Goal: Register for event/course

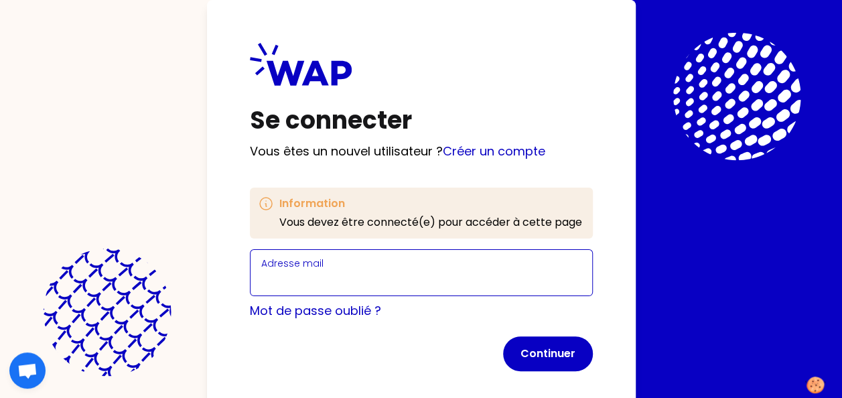
click at [456, 276] on input "Adresse mail" at bounding box center [421, 280] width 320 height 19
type input "[PERSON_NAME][EMAIL_ADDRESS][PERSON_NAME][DOMAIN_NAME]"
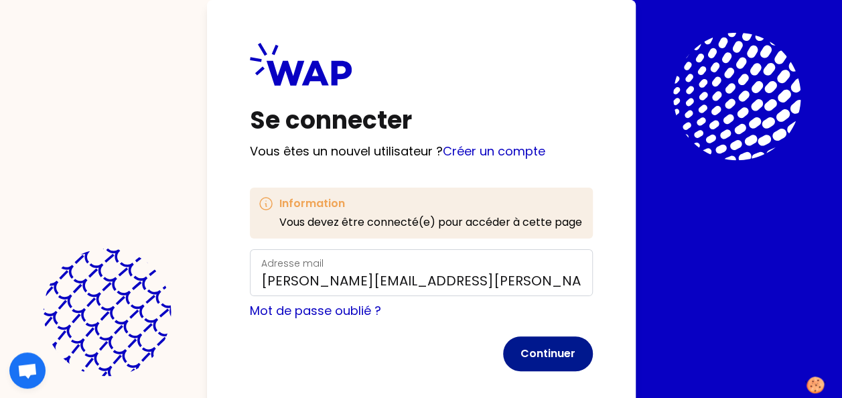
click at [557, 344] on button "Continuer" at bounding box center [548, 353] width 90 height 35
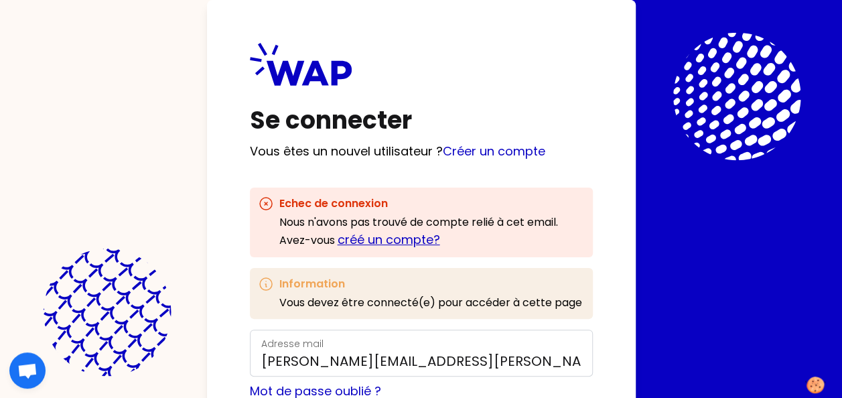
click at [413, 243] on link "créé un compte?" at bounding box center [389, 239] width 103 height 17
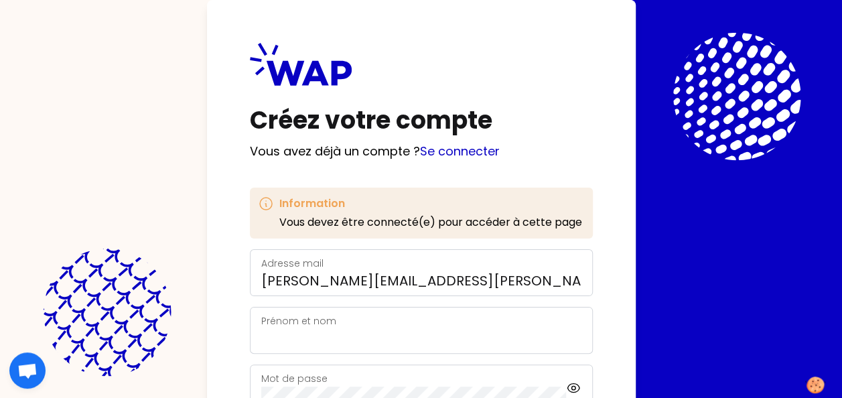
click at [433, 327] on div "Prénom et nom" at bounding box center [421, 330] width 320 height 35
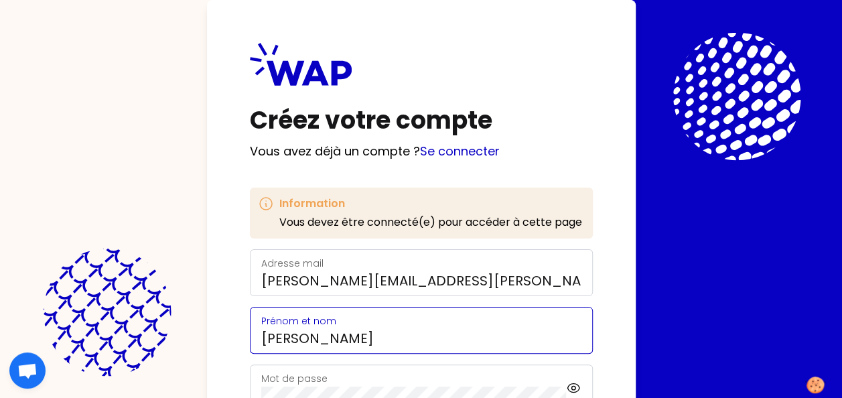
scroll to position [67, 0]
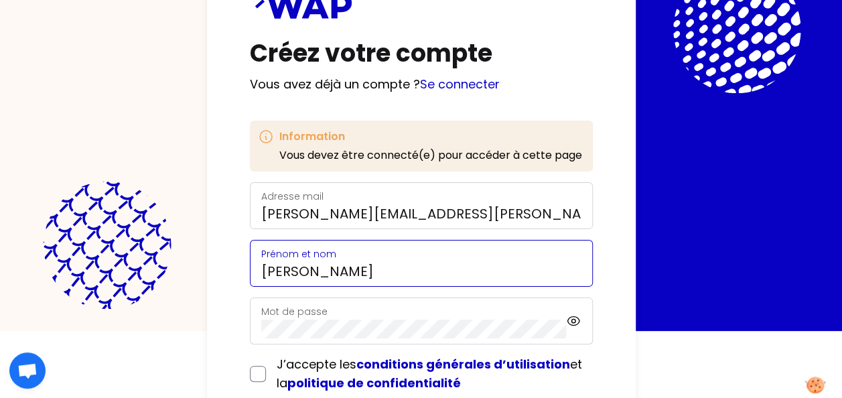
type input "[PERSON_NAME]"
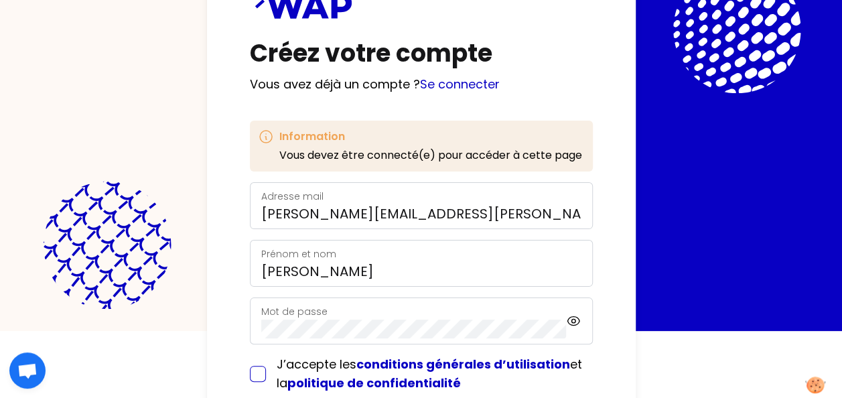
click at [253, 374] on input "checkbox" at bounding box center [258, 374] width 16 height 16
checkbox input "true"
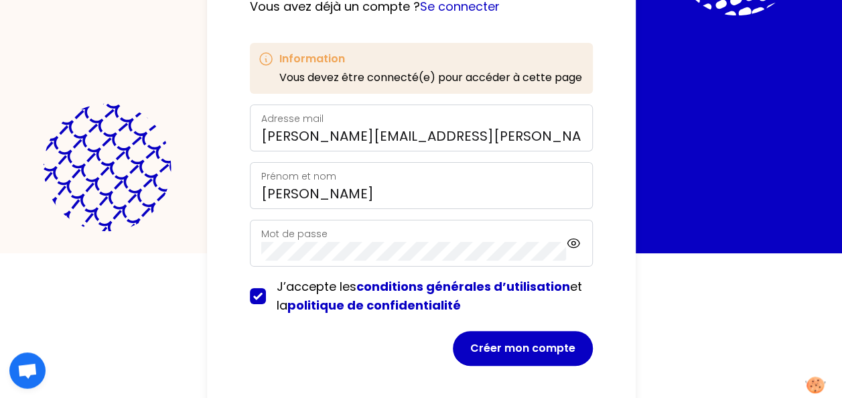
scroll to position [154, 0]
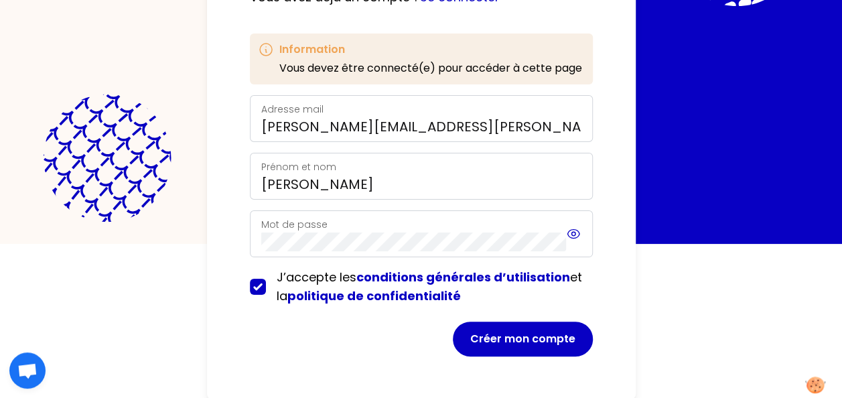
click at [574, 236] on icon at bounding box center [573, 234] width 15 height 16
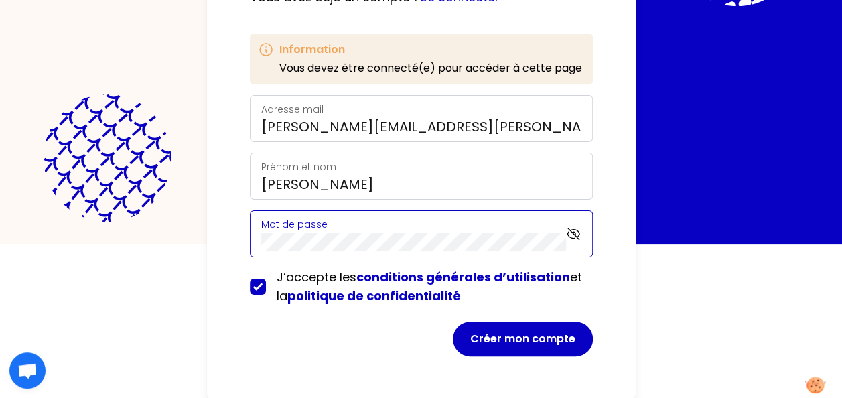
click at [174, 235] on div "Créez votre compte Vous avez déjà un compte ? Se connecter Information Vous dev…" at bounding box center [421, 45] width 842 height 398
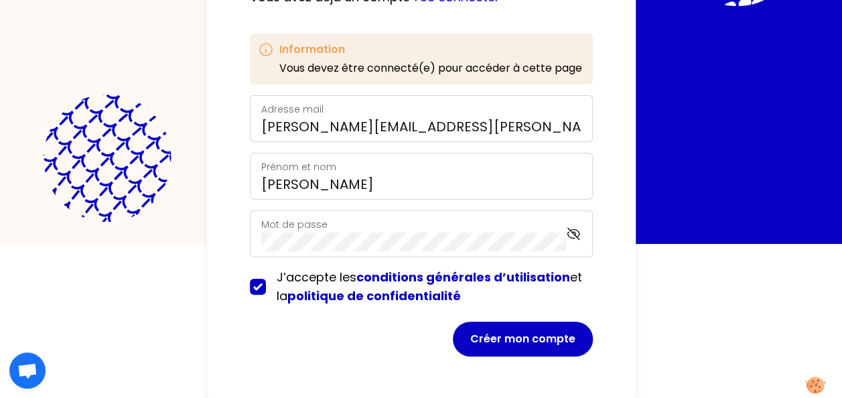
click at [619, 184] on div "Créez votre compte Vous avez déjà un compte ? Se connecter Information Vous dev…" at bounding box center [421, 123] width 429 height 554
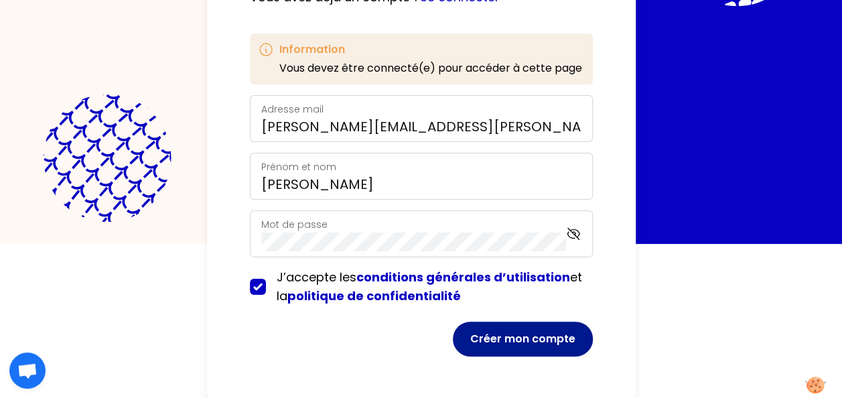
click at [523, 336] on button "Créer mon compte" at bounding box center [523, 339] width 140 height 35
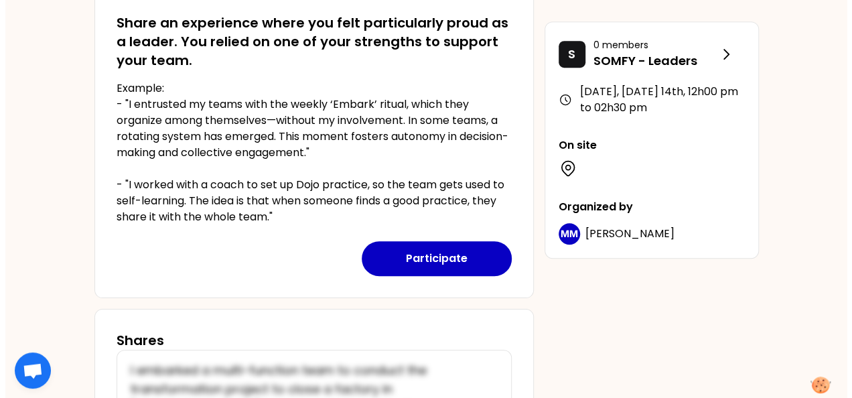
scroll to position [402, 0]
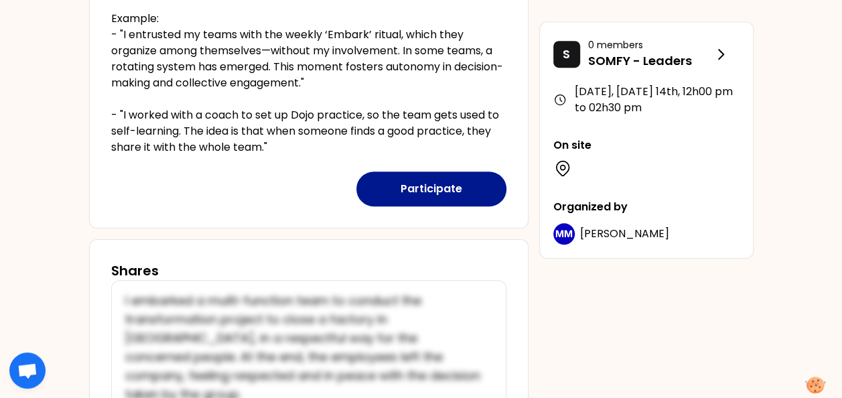
click at [426, 176] on button "Participate" at bounding box center [432, 189] width 150 height 35
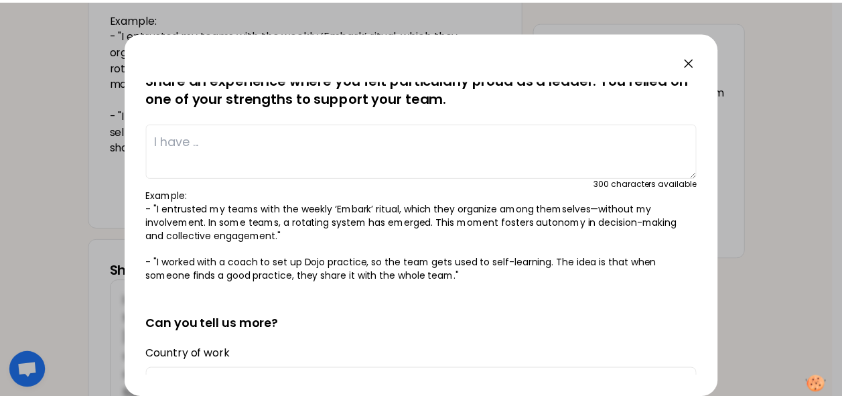
scroll to position [0, 0]
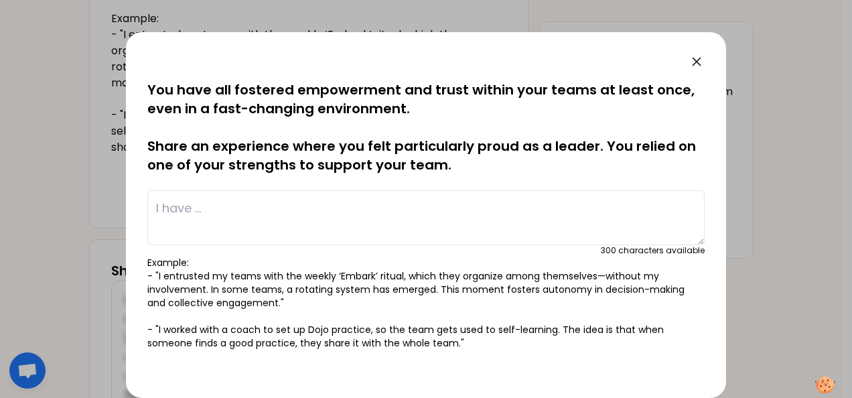
click at [692, 60] on icon at bounding box center [697, 62] width 16 height 16
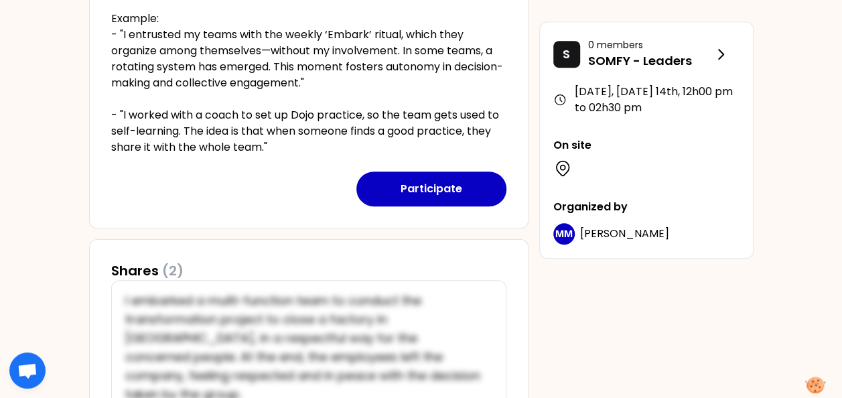
drag, startPoint x: 44, startPoint y: 115, endPoint x: 58, endPoint y: 116, distance: 13.5
click at [46, 115] on div "CH [DATE], [DATE] 14th to 12h00 pm Identify your personal strengths as leaders …" at bounding box center [421, 124] width 842 height 1053
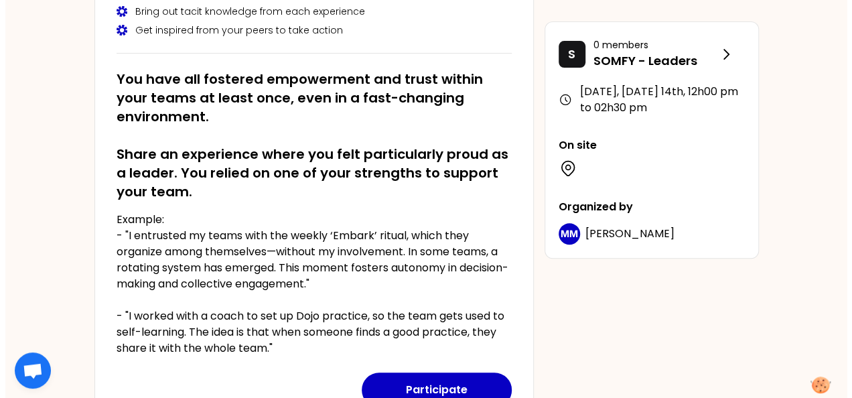
scroll to position [268, 0]
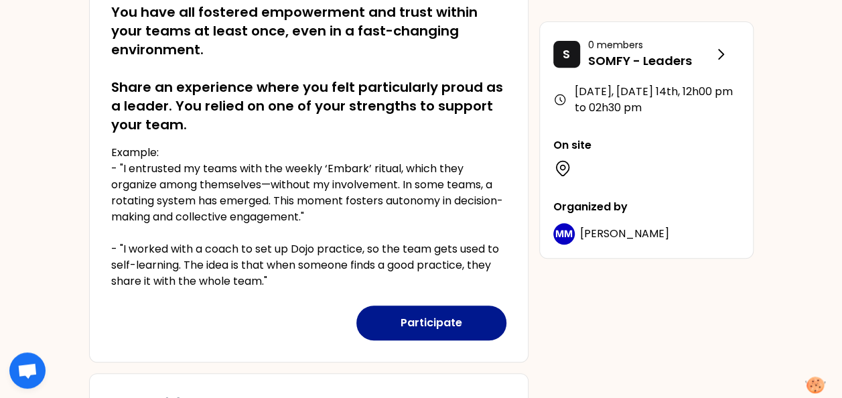
click at [432, 327] on button "Participate" at bounding box center [432, 323] width 150 height 35
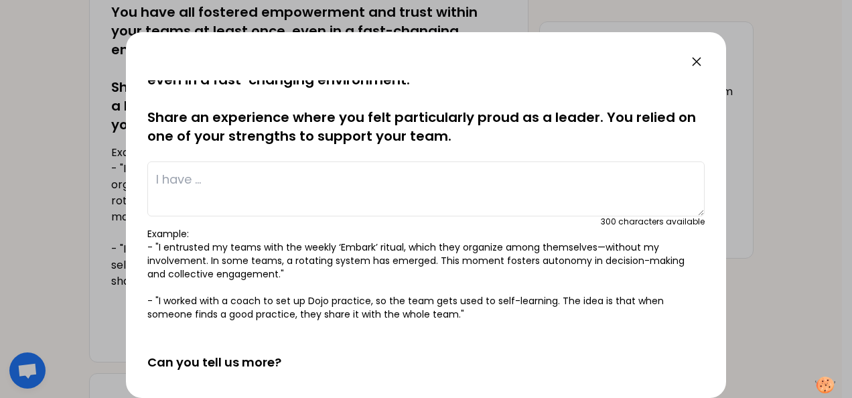
scroll to position [0, 0]
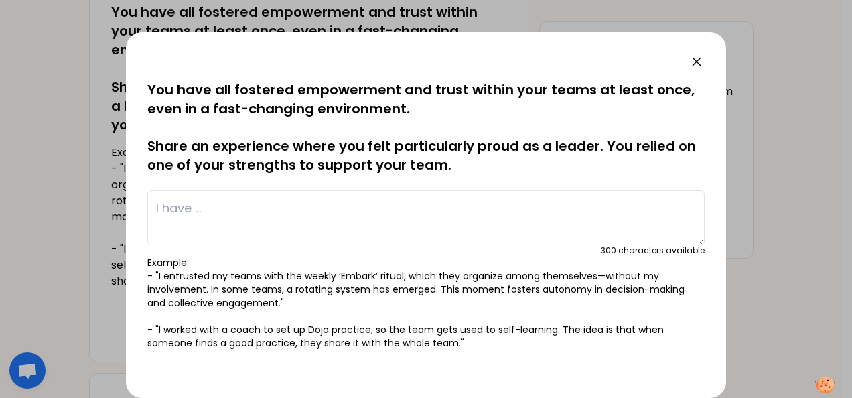
click at [159, 209] on textarea at bounding box center [426, 217] width 558 height 55
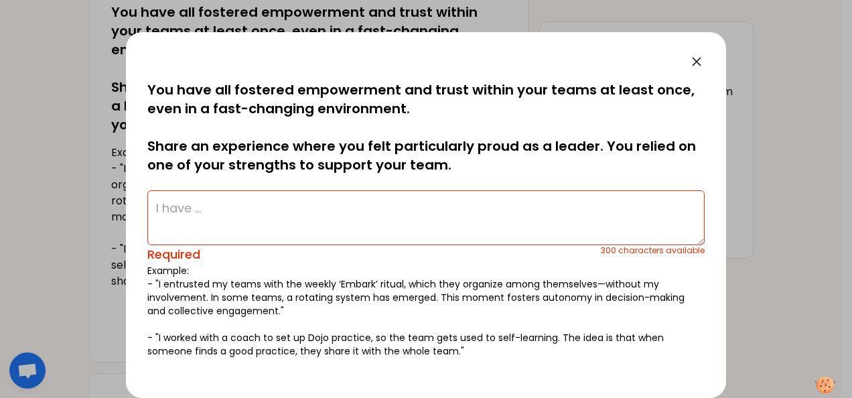
paste textarea ""I assigned my team to create training on a significant change project for our …"
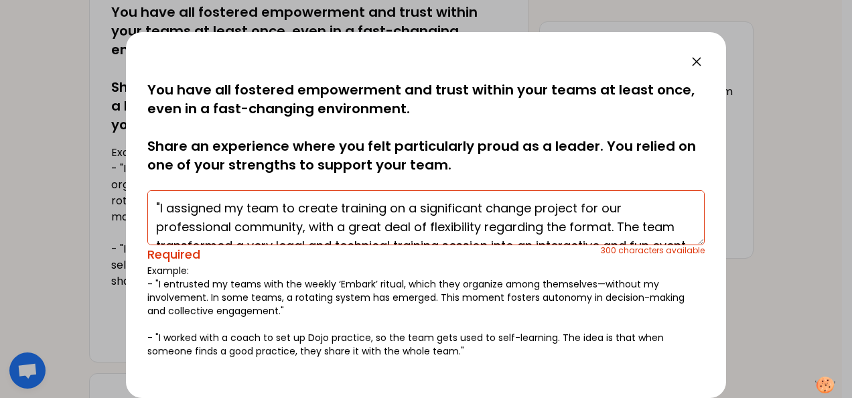
scroll to position [66, 0]
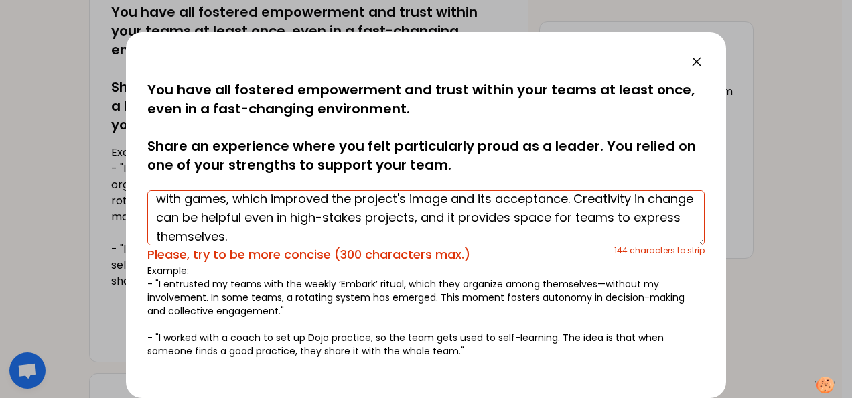
click at [690, 249] on div "144 characters to strip" at bounding box center [660, 254] width 90 height 19
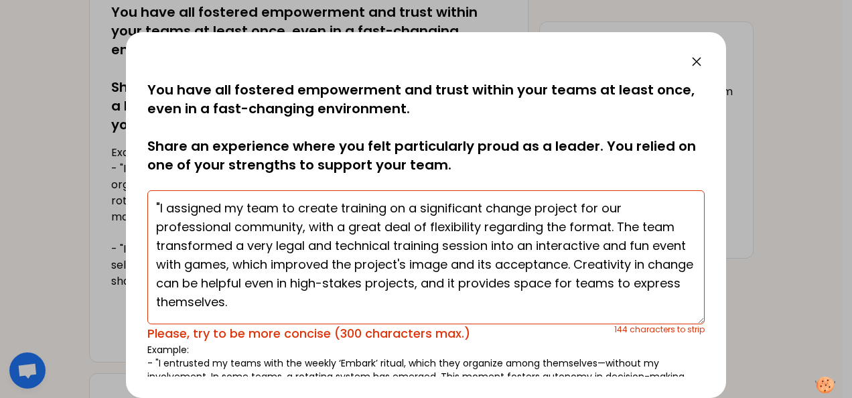
scroll to position [0, 0]
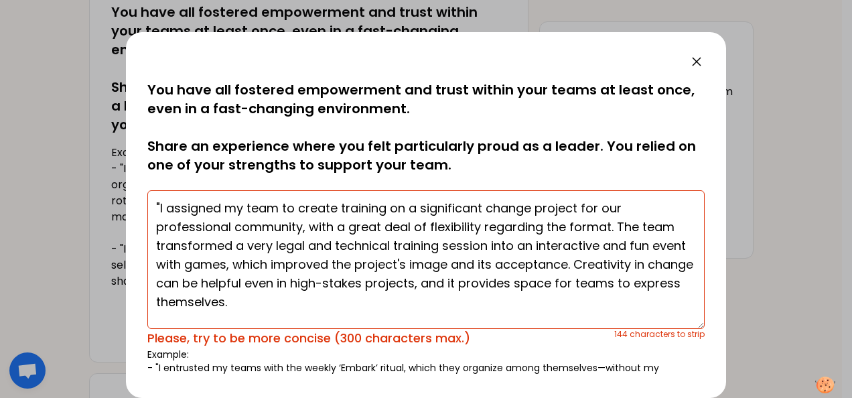
drag, startPoint x: 690, startPoint y: 243, endPoint x: 643, endPoint y: 327, distance: 96.9
click at [643, 327] on textarea ""I assigned my team to create training on a significant change project for our …" at bounding box center [426, 259] width 558 height 139
drag, startPoint x: 303, startPoint y: 303, endPoint x: 158, endPoint y: 208, distance: 173.2
click at [158, 208] on textarea ""I assigned my team to create training on a significant change project for our …" at bounding box center [426, 259] width 558 height 139
click at [159, 200] on textarea ""I assigned my team to create training on a significant change project for our …" at bounding box center [426, 259] width 558 height 139
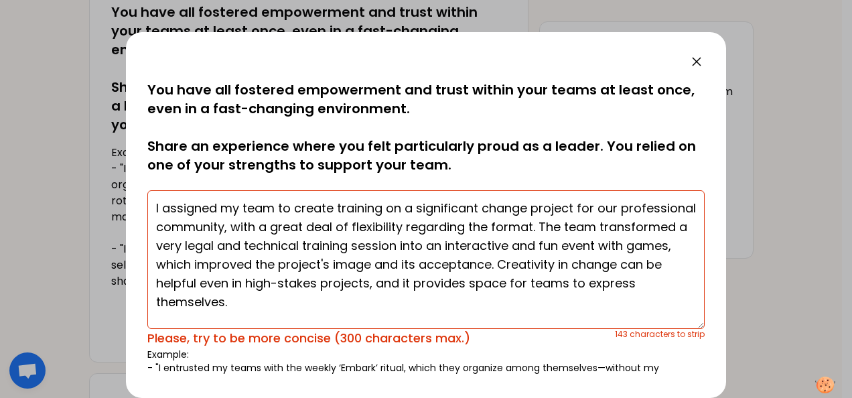
drag, startPoint x: 294, startPoint y: 302, endPoint x: 129, endPoint y: 212, distance: 188.3
click at [129, 212] on div "saved You have all fostered empowerment and trust within your teams at least on…" at bounding box center [426, 215] width 600 height 366
paste textarea ""I assigned my team to develop training for a significant change project in our…"
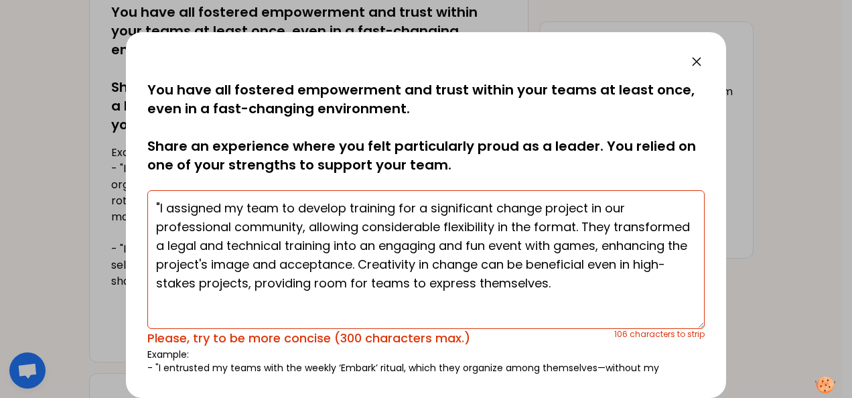
click at [159, 205] on textarea ""I assigned my team to develop training for a significant change project in our…" at bounding box center [426, 259] width 558 height 139
drag, startPoint x: 649, startPoint y: 285, endPoint x: 222, endPoint y: 231, distance: 429.6
click at [131, 204] on div "saved You have all fostered empowerment and trust within your teams at least on…" at bounding box center [426, 215] width 600 height 366
click at [570, 319] on textarea "I assigned my team to develop training for a significant change project in our …" at bounding box center [426, 259] width 558 height 139
drag, startPoint x: 635, startPoint y: 283, endPoint x: 130, endPoint y: 210, distance: 510.5
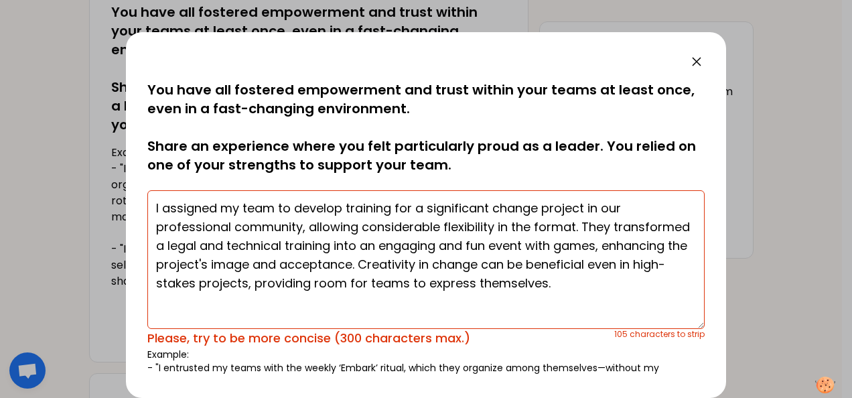
click at [130, 210] on div "saved You have all fostered empowerment and trust within your teams at least on…" at bounding box center [426, 215] width 600 height 366
paste textarea "create training for a major change project in our professional community, allow…"
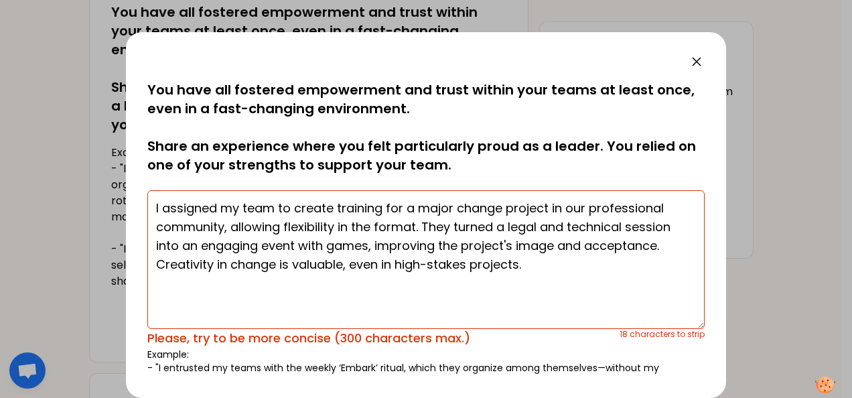
click at [513, 296] on textarea "I assigned my team to create training for a major change project in our profess…" at bounding box center [426, 259] width 558 height 139
click at [529, 271] on textarea "I assigned my team to create training for a major change project in our profess…" at bounding box center [426, 259] width 558 height 139
drag, startPoint x: 524, startPoint y: 265, endPoint x: 342, endPoint y: 265, distance: 182.3
click at [342, 265] on textarea "I assigned my team to create training for a major change project in our profess…" at bounding box center [426, 259] width 558 height 139
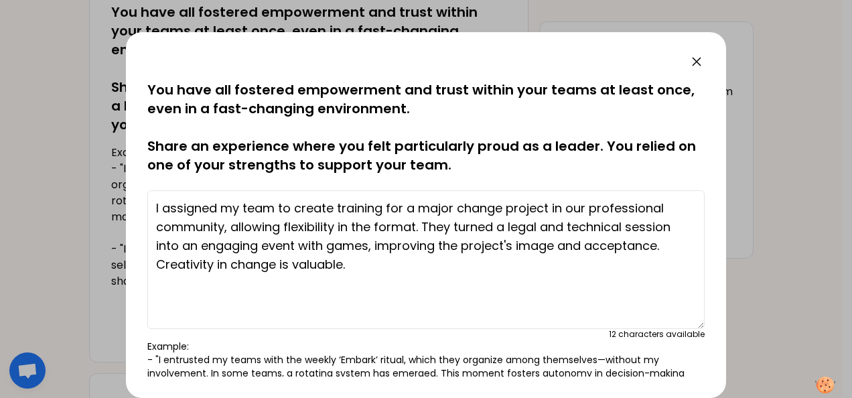
click at [164, 263] on textarea "I assigned my team to create training for a major change project in our profess…" at bounding box center [426, 259] width 558 height 139
click at [201, 263] on textarea "I assigned my team to create training for a major change project in our profess…" at bounding box center [426, 259] width 558 height 139
click at [411, 265] on textarea "I assigned my team to create training for a major change project in our profess…" at bounding box center [426, 259] width 558 height 139
drag, startPoint x: 273, startPoint y: 264, endPoint x: 338, endPoint y: 266, distance: 64.4
click at [338, 266] on textarea "I assigned my team to create training for a major change project in our profess…" at bounding box center [426, 259] width 558 height 139
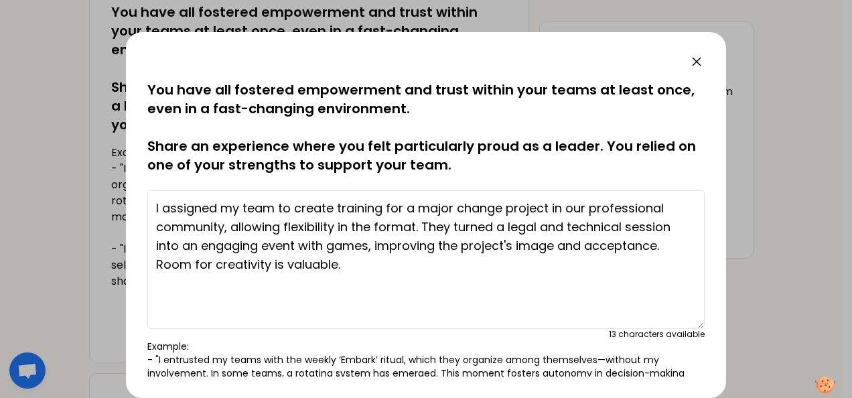
click at [436, 241] on textarea "I assigned my team to create training for a major change project in our profess…" at bounding box center [426, 259] width 558 height 139
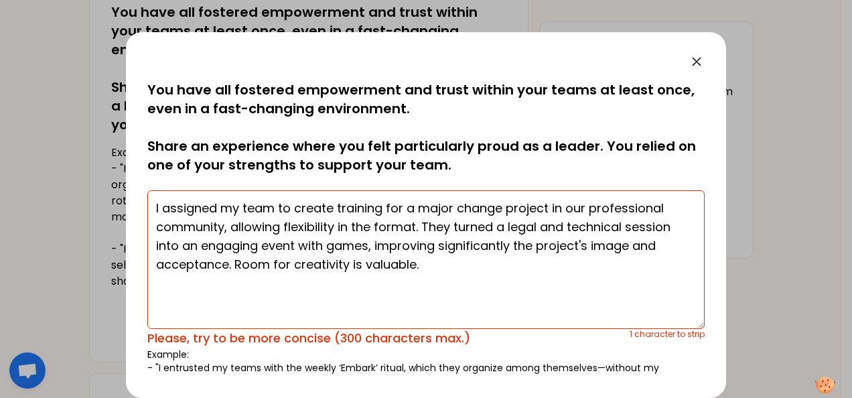
click at [444, 265] on textarea "I assigned my team to create training for a major change project in our profess…" at bounding box center [426, 259] width 558 height 139
click at [659, 245] on textarea "I assigned my team to create training for a major change project in our profess…" at bounding box center [426, 259] width 558 height 139
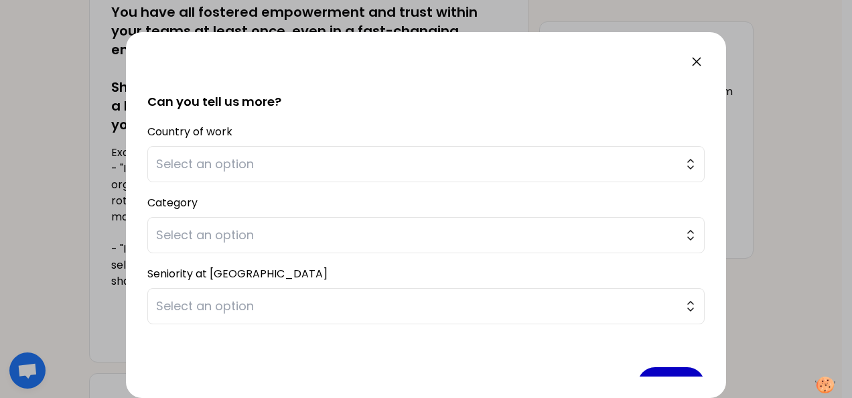
scroll to position [408, 0]
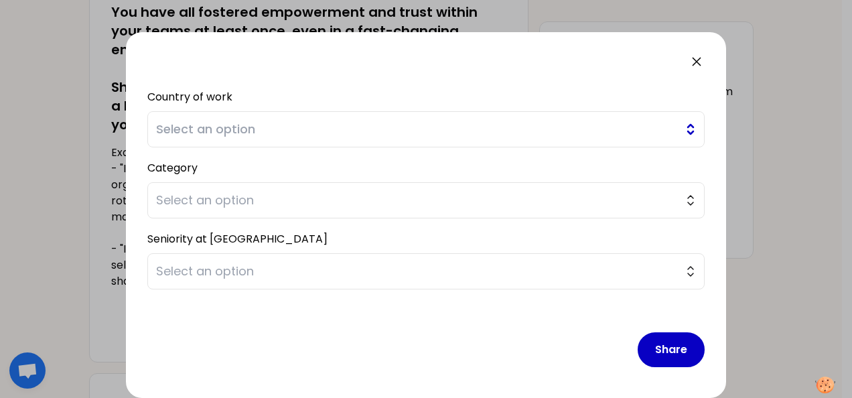
type textarea "I assigned my team to create training for a major change project in our profess…"
click at [330, 135] on span "Select an option" at bounding box center [416, 129] width 521 height 19
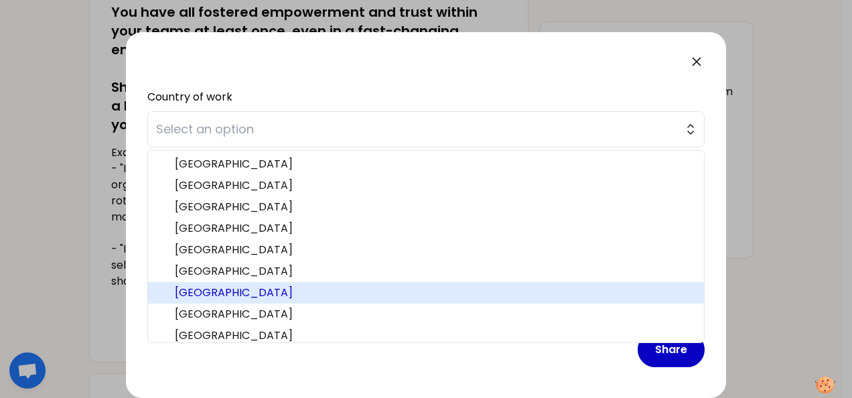
click at [227, 285] on span "[GEOGRAPHIC_DATA]" at bounding box center [434, 293] width 519 height 16
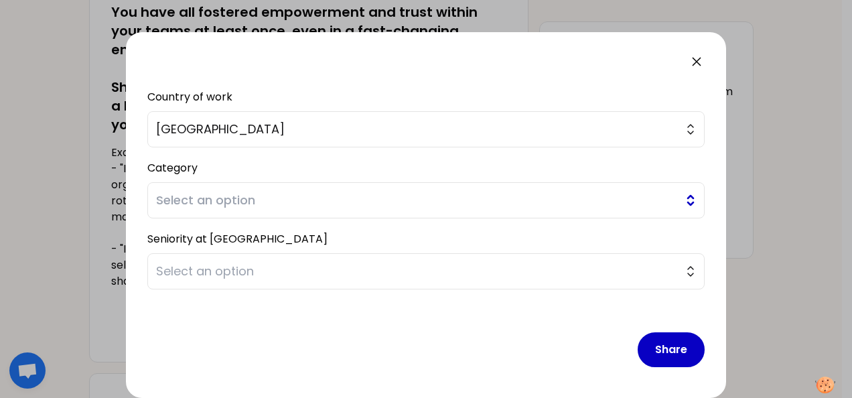
click at [251, 202] on span "Select an option" at bounding box center [416, 200] width 521 height 19
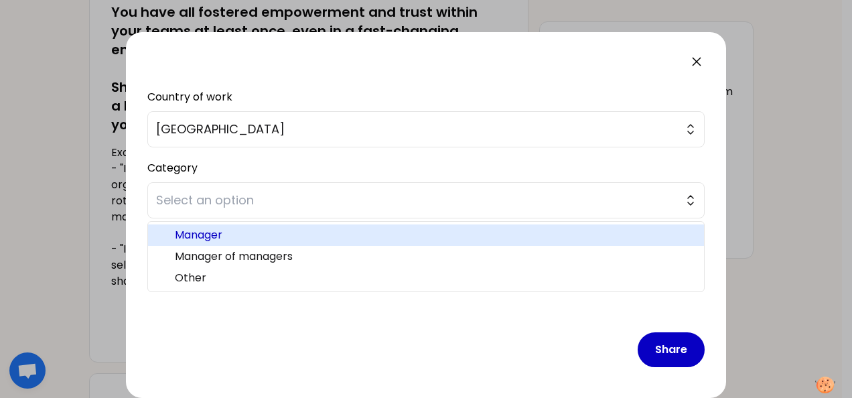
click at [245, 232] on span "Manager" at bounding box center [434, 235] width 519 height 16
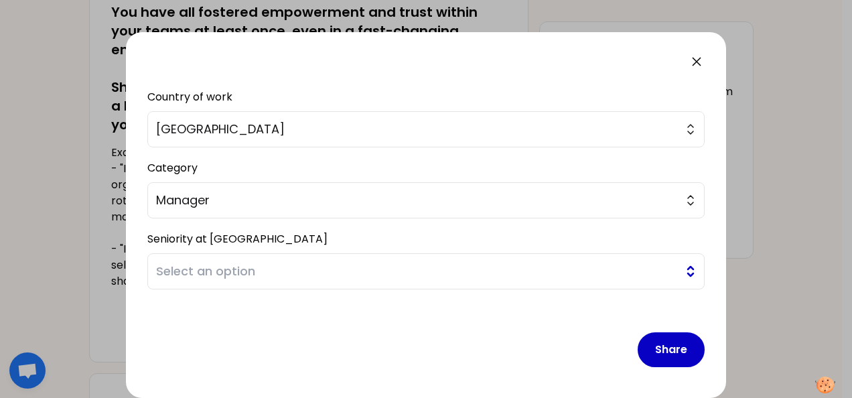
click at [247, 271] on span "Select an option" at bounding box center [416, 271] width 521 height 19
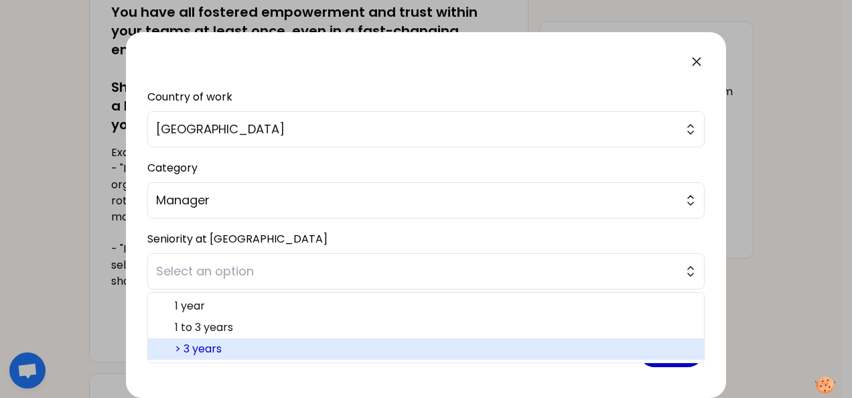
click at [240, 344] on span "> 3 years" at bounding box center [434, 349] width 519 height 16
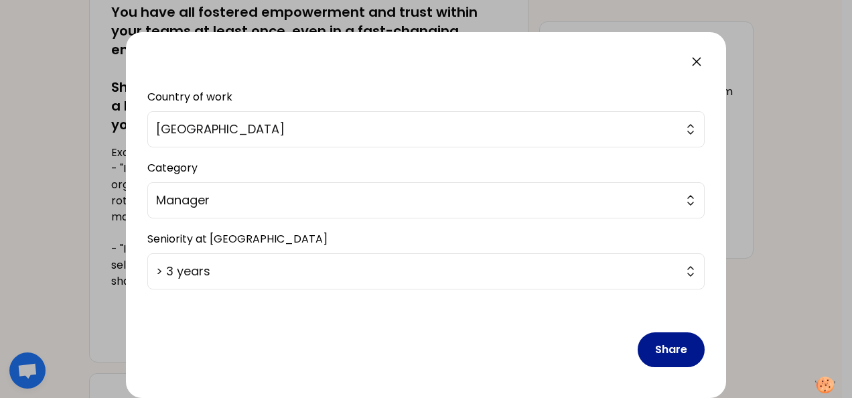
click at [676, 348] on button "Share" at bounding box center [671, 349] width 67 height 35
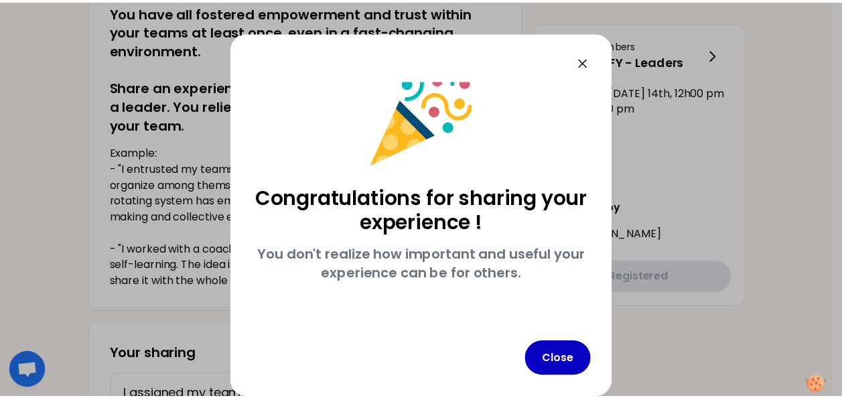
scroll to position [23, 0]
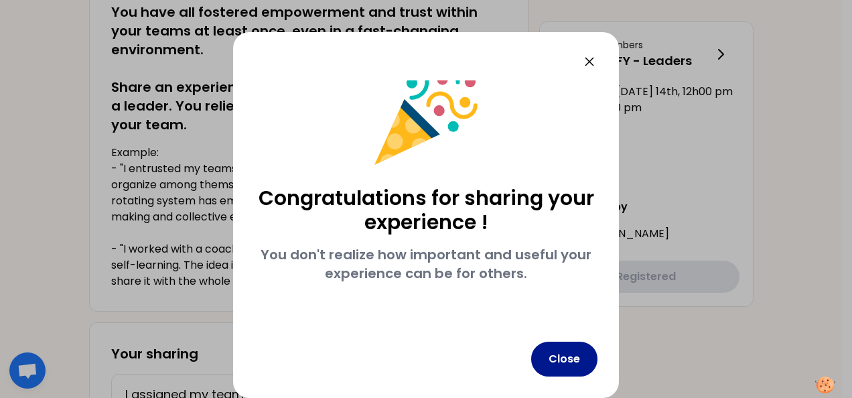
click at [561, 363] on button "Close" at bounding box center [564, 359] width 66 height 35
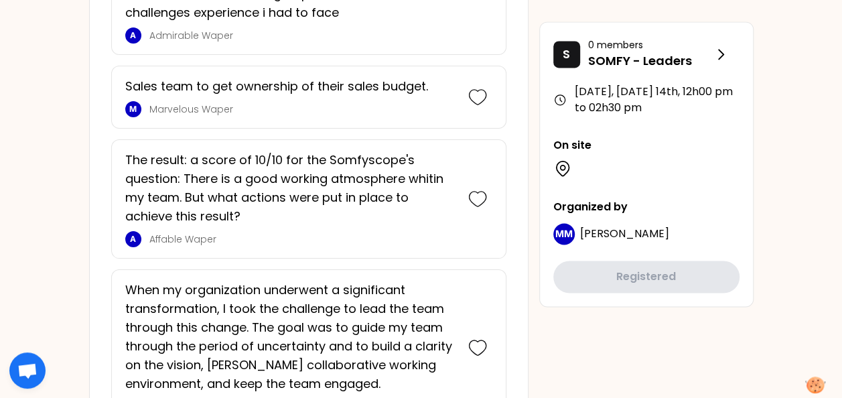
scroll to position [1005, 0]
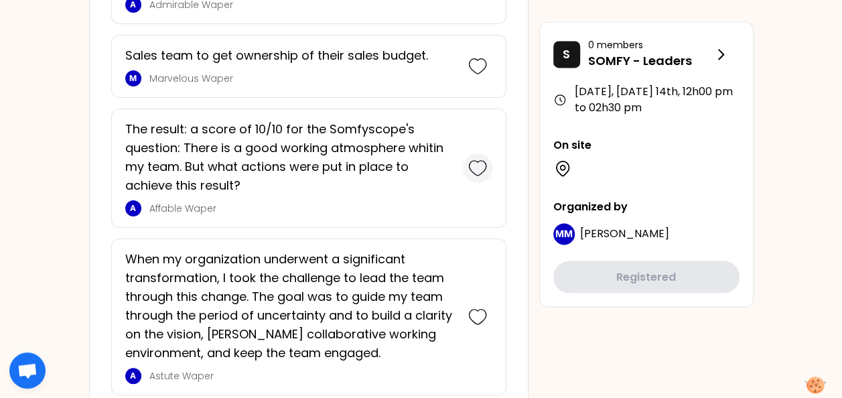
click at [481, 161] on icon at bounding box center [477, 168] width 19 height 19
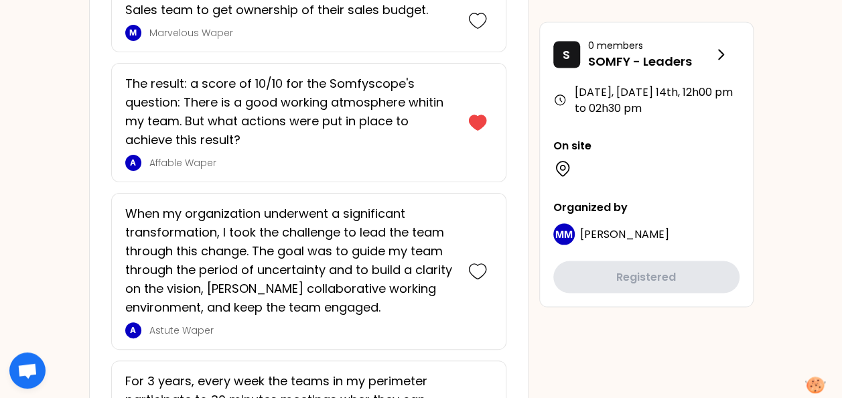
scroll to position [1264, 0]
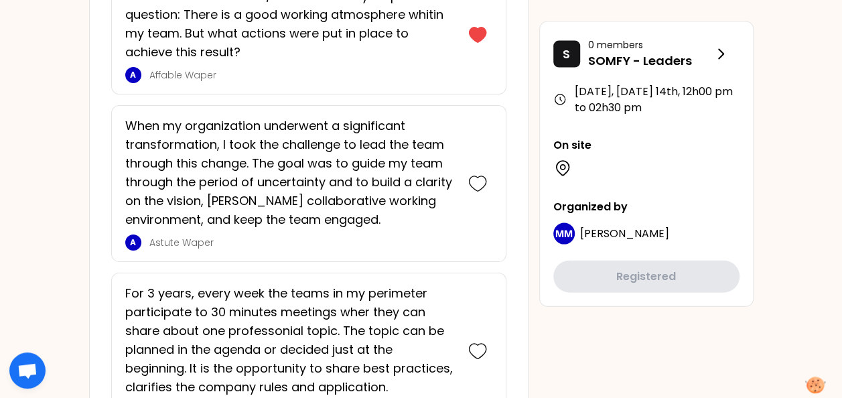
scroll to position [1331, 0]
click at [486, 30] on icon at bounding box center [477, 35] width 17 height 15
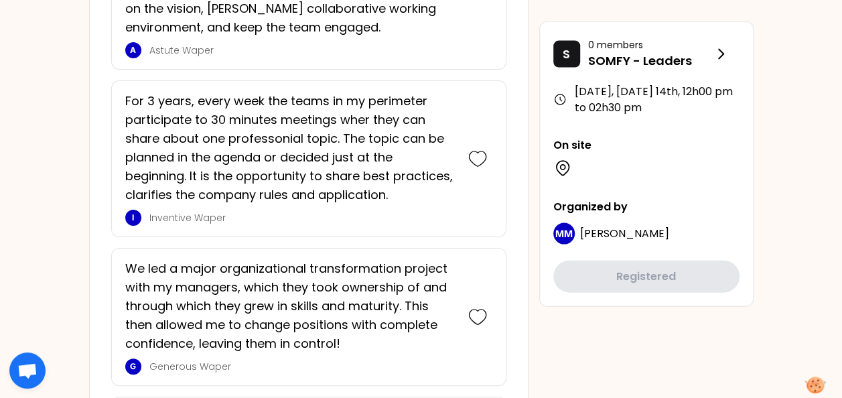
scroll to position [1139, 0]
